Goal: Navigation & Orientation: Find specific page/section

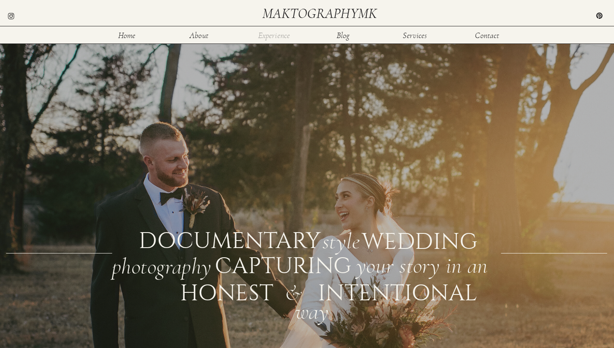
click at [257, 33] on nav "Experience" at bounding box center [273, 34] width 33 height 7
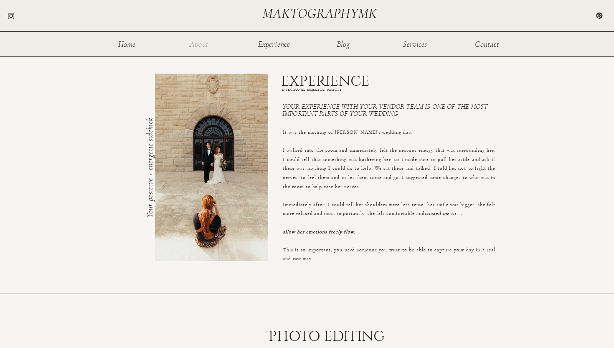
click at [196, 44] on nav "About" at bounding box center [199, 43] width 27 height 7
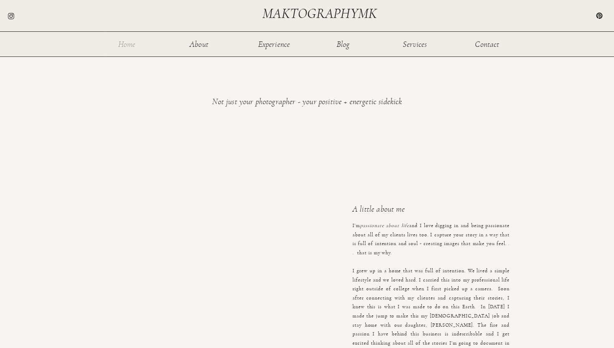
click at [125, 46] on nav "Home" at bounding box center [126, 43] width 27 height 7
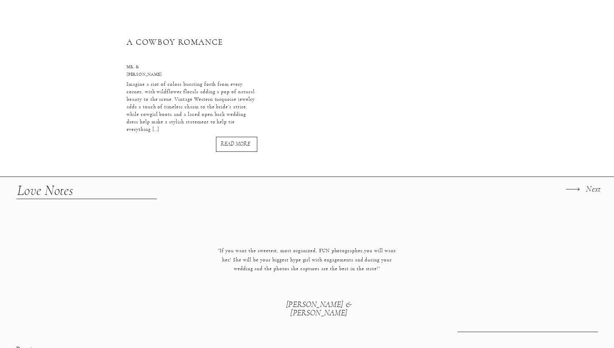
scroll to position [1243, 0]
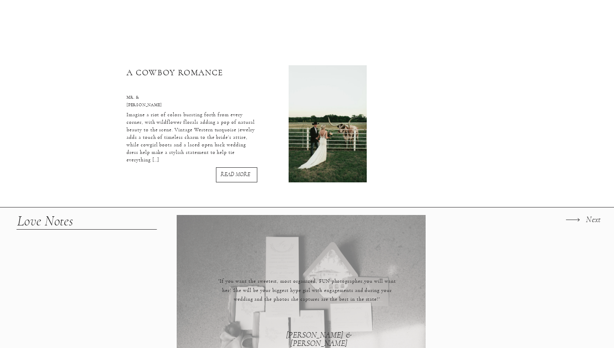
click at [569, 217] on icon at bounding box center [573, 220] width 18 height 18
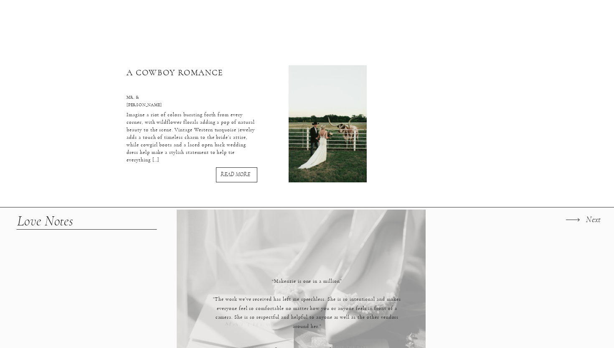
click at [569, 217] on icon at bounding box center [573, 220] width 18 height 18
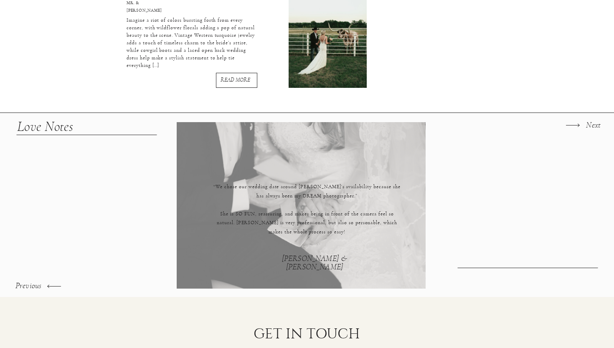
scroll to position [1342, 0]
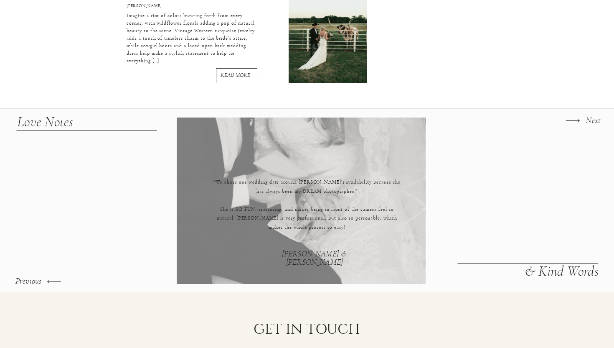
click at [581, 120] on icon at bounding box center [573, 121] width 18 height 18
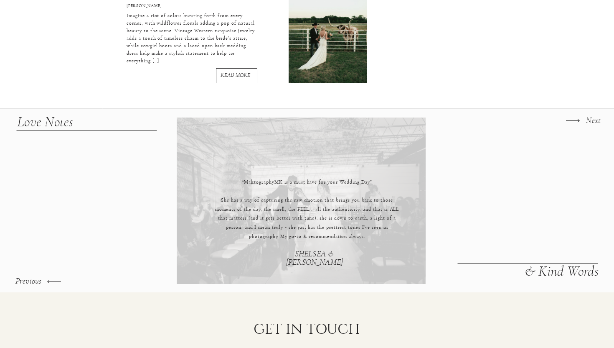
click at [581, 120] on icon at bounding box center [573, 121] width 18 height 18
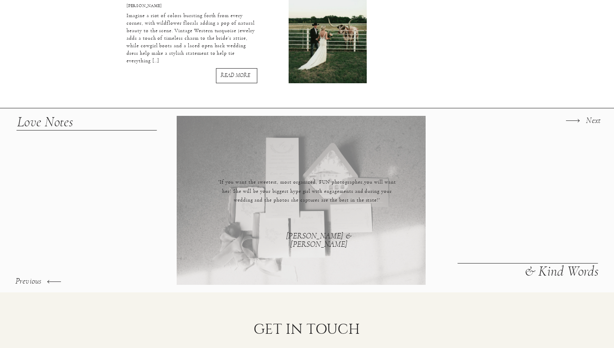
click at [581, 120] on icon at bounding box center [573, 121] width 18 height 18
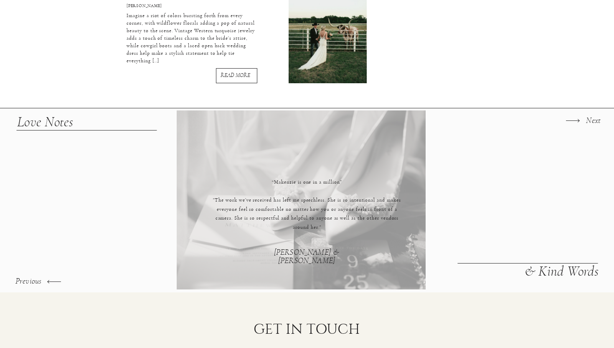
click at [581, 120] on icon at bounding box center [573, 121] width 18 height 18
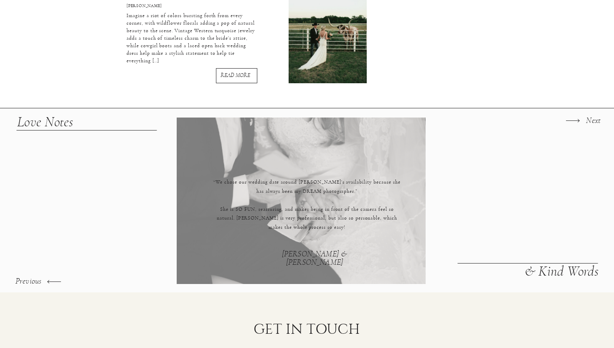
click at [581, 120] on icon at bounding box center [573, 121] width 18 height 18
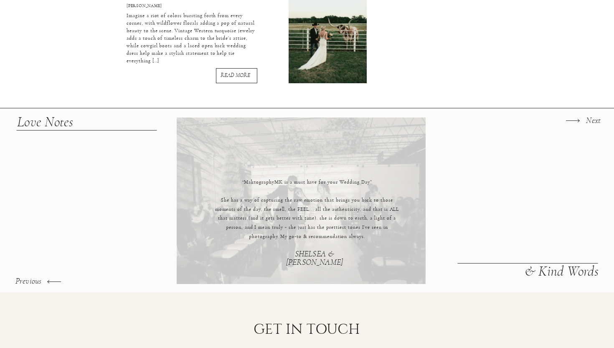
click at [581, 120] on icon at bounding box center [573, 121] width 18 height 18
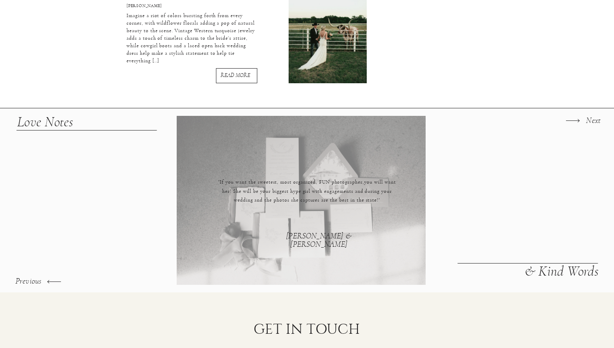
click at [581, 120] on icon at bounding box center [573, 121] width 18 height 18
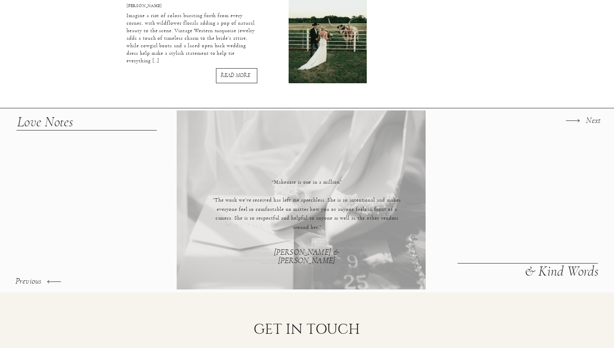
click at [581, 120] on icon at bounding box center [573, 121] width 18 height 18
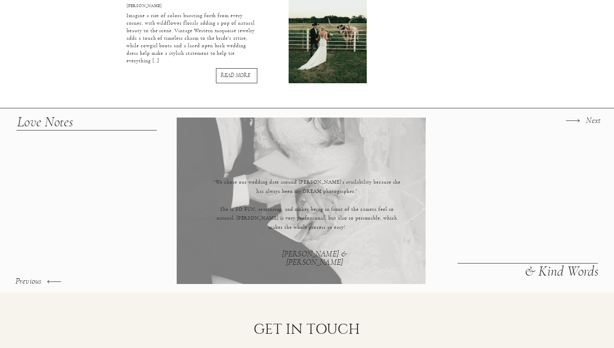
click at [581, 120] on icon at bounding box center [573, 121] width 18 height 18
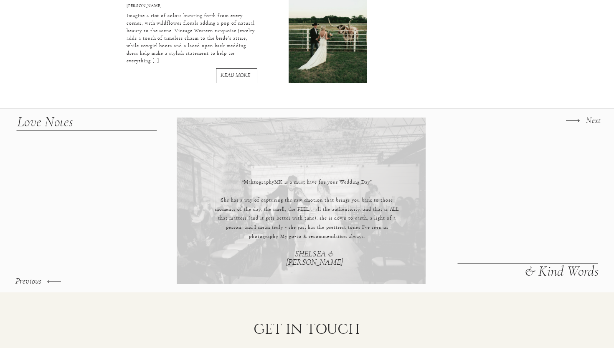
click at [581, 120] on icon at bounding box center [573, 121] width 18 height 18
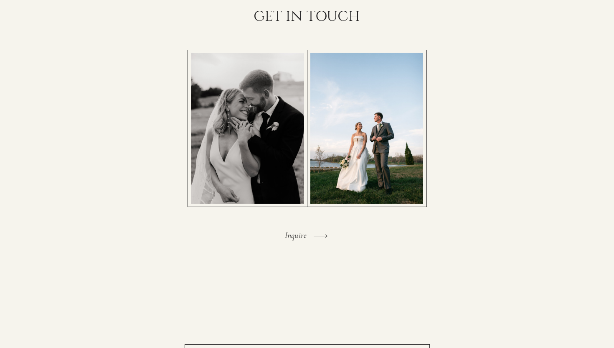
scroll to position [1746, 0]
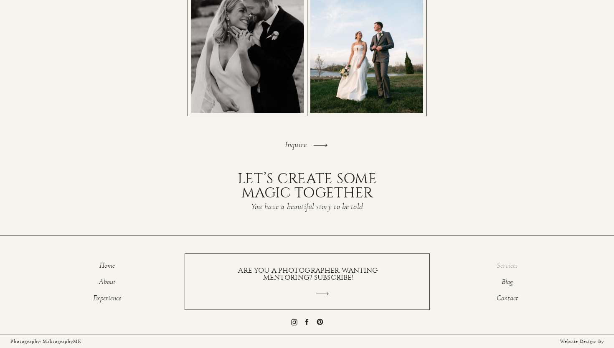
click at [505, 265] on p "Services" at bounding box center [507, 267] width 52 height 10
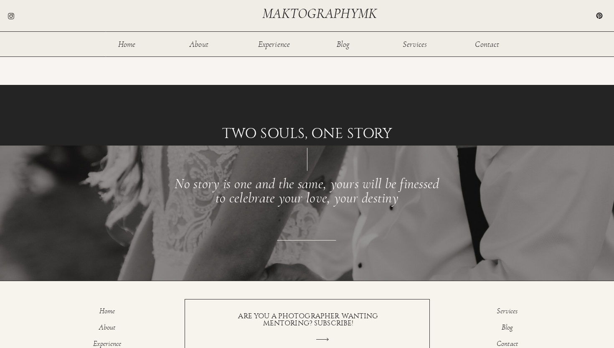
scroll to position [1085, 0]
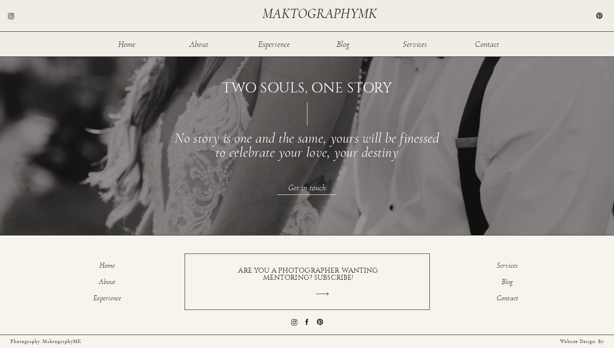
click at [321, 322] on icon at bounding box center [320, 321] width 6 height 6
